Goal: Task Accomplishment & Management: Manage account settings

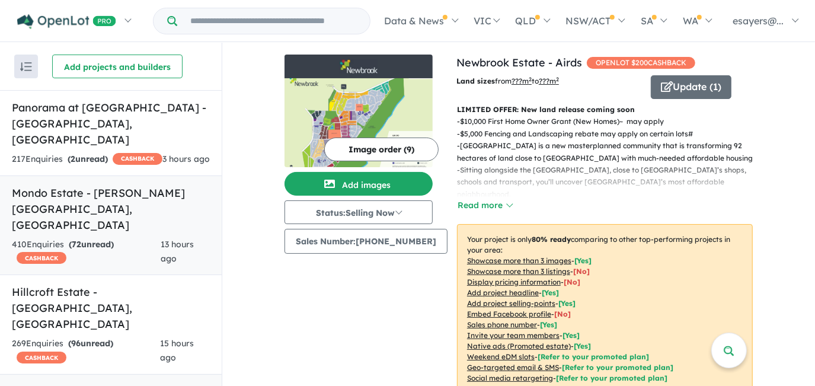
scroll to position [374, 0]
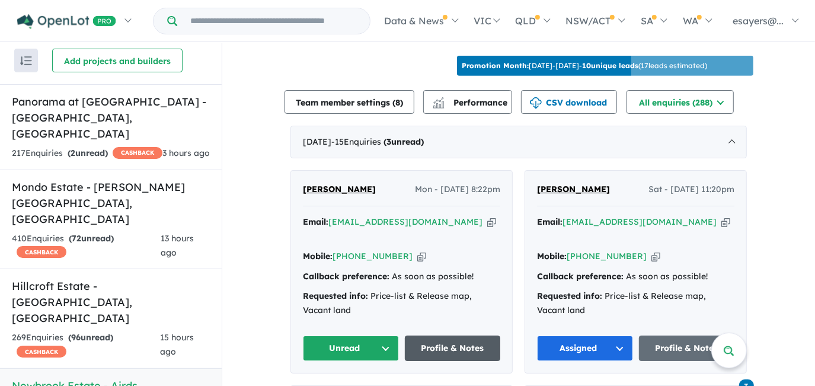
click at [457, 359] on link "Profile & Notes" at bounding box center [453, 349] width 96 height 26
click at [346, 353] on button "Unread" at bounding box center [351, 349] width 96 height 26
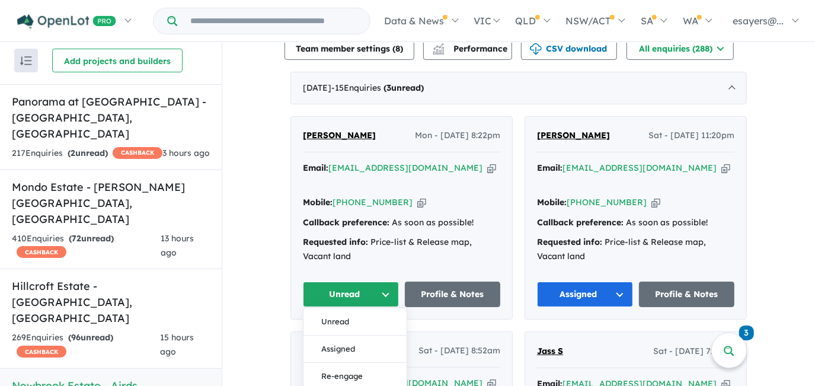
click at [346, 353] on button "Assigned" at bounding box center [355, 349] width 103 height 27
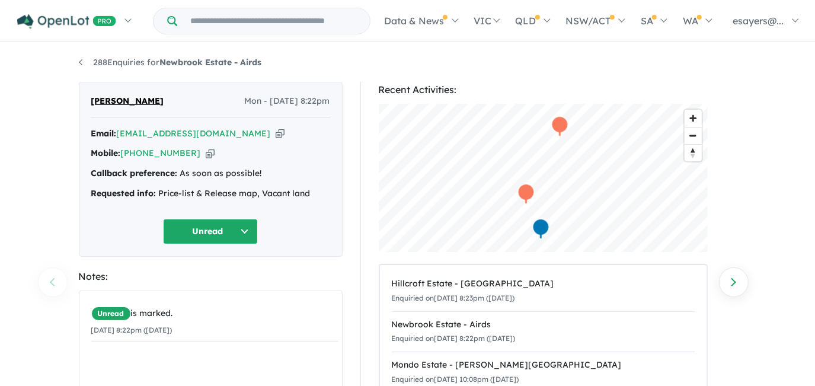
click at [276, 136] on icon "button" at bounding box center [280, 134] width 9 height 12
click at [276, 134] on icon "button" at bounding box center [280, 134] width 9 height 12
